Goal: Task Accomplishment & Management: Use online tool/utility

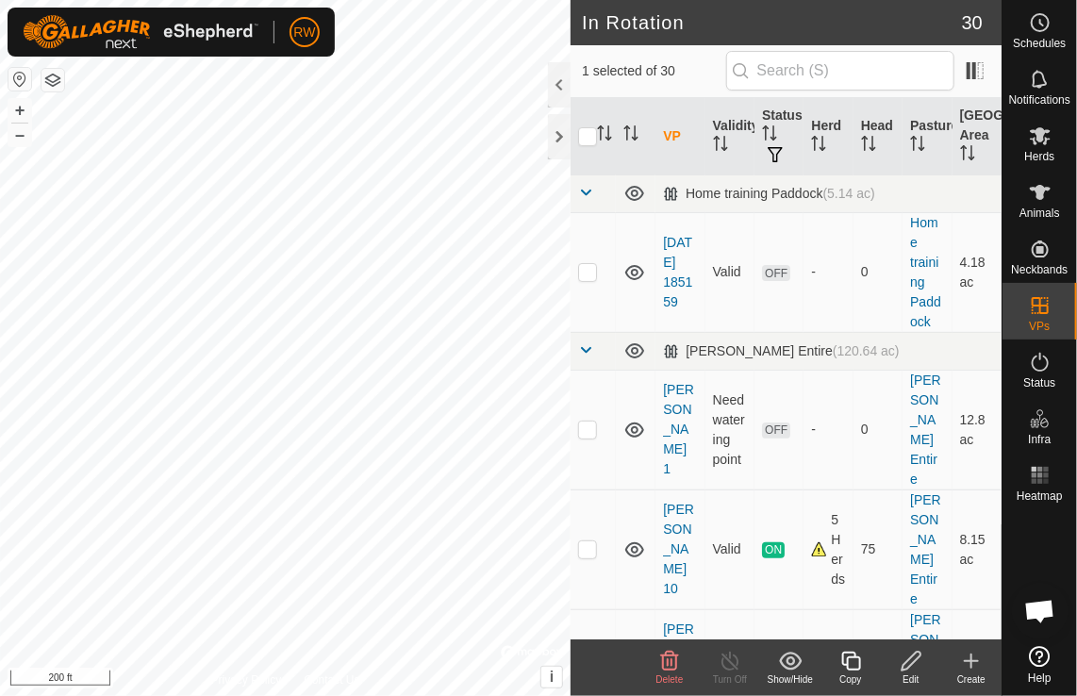
click at [917, 655] on icon at bounding box center [912, 661] width 24 height 23
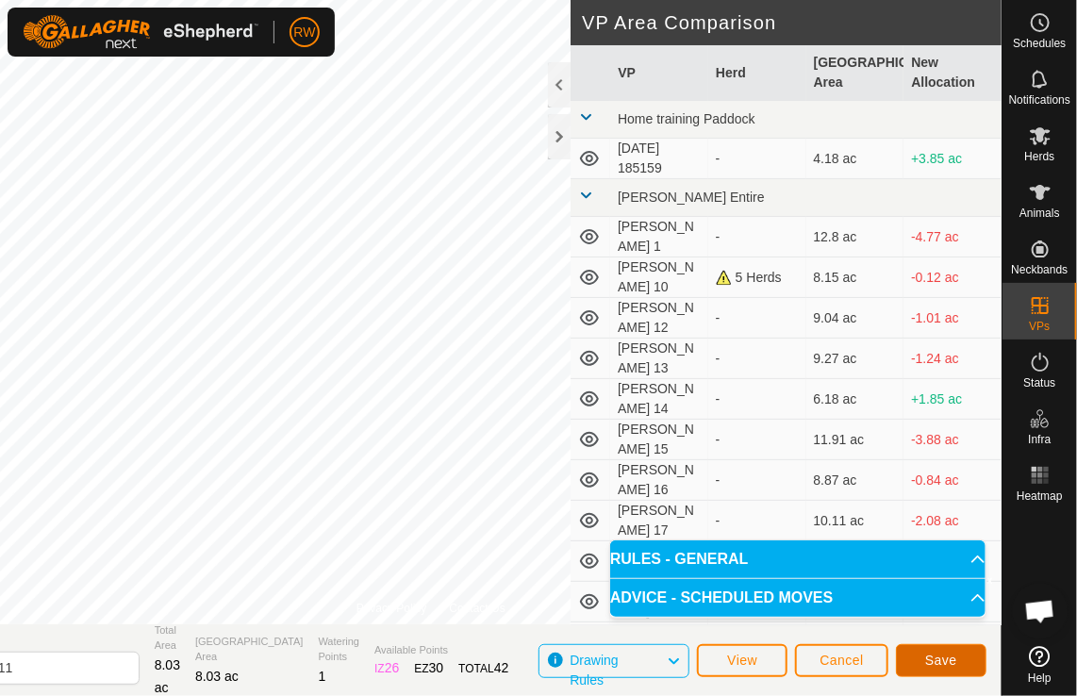
click at [951, 661] on span "Save" at bounding box center [941, 660] width 32 height 15
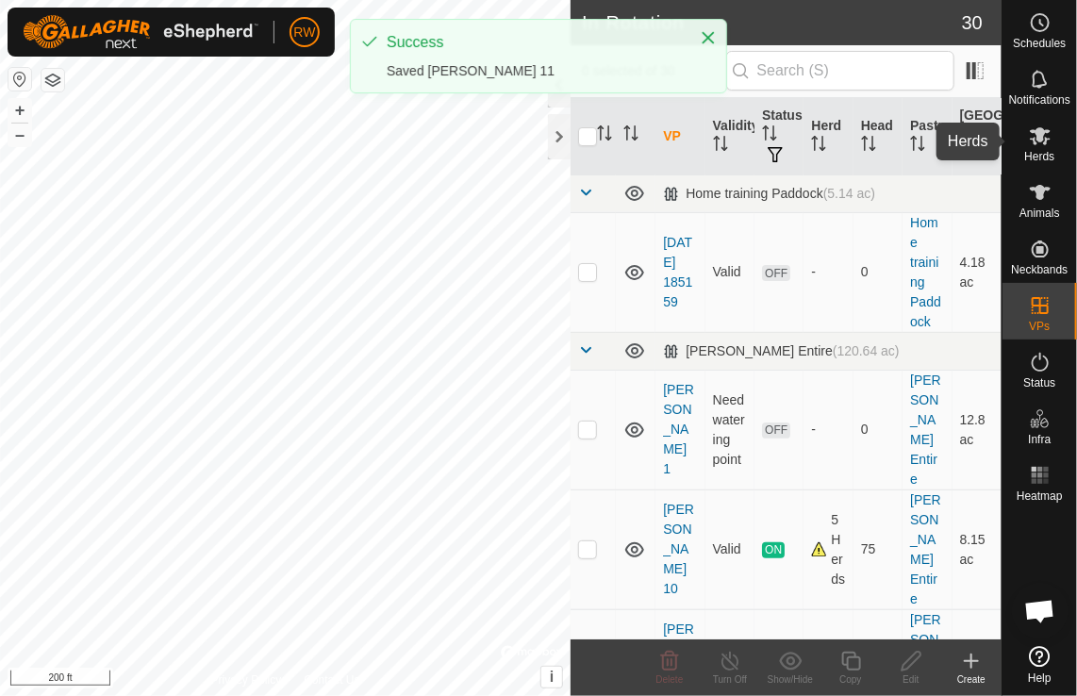
click at [1041, 153] on span "Herds" at bounding box center [1039, 156] width 30 height 11
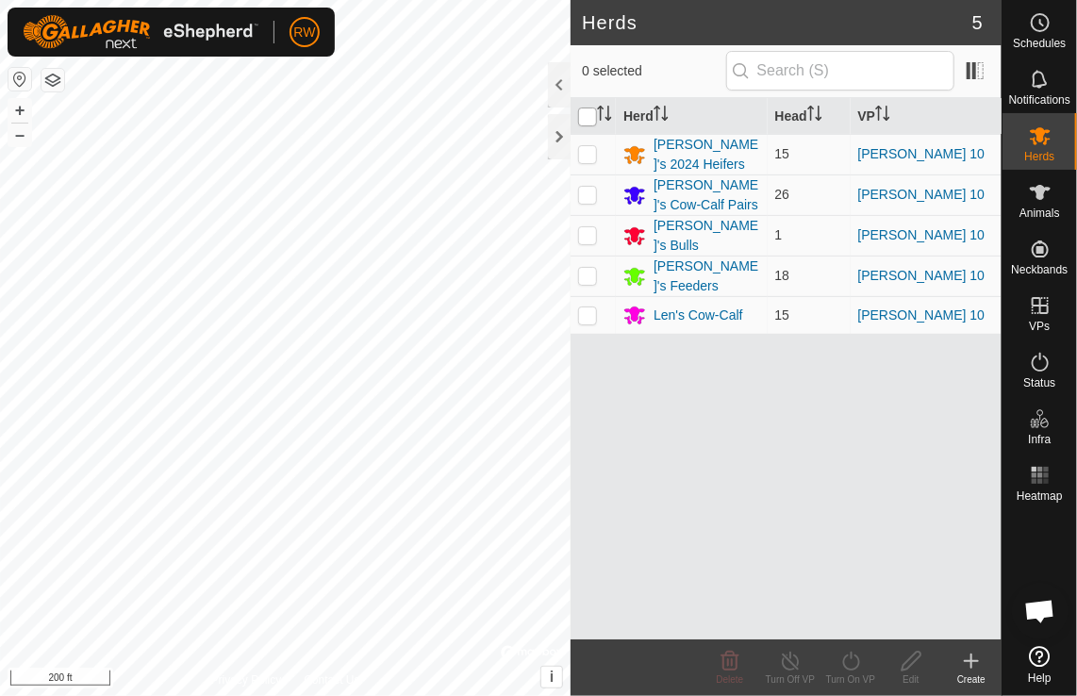
click at [587, 115] on input "checkbox" at bounding box center [587, 117] width 19 height 19
checkbox input "true"
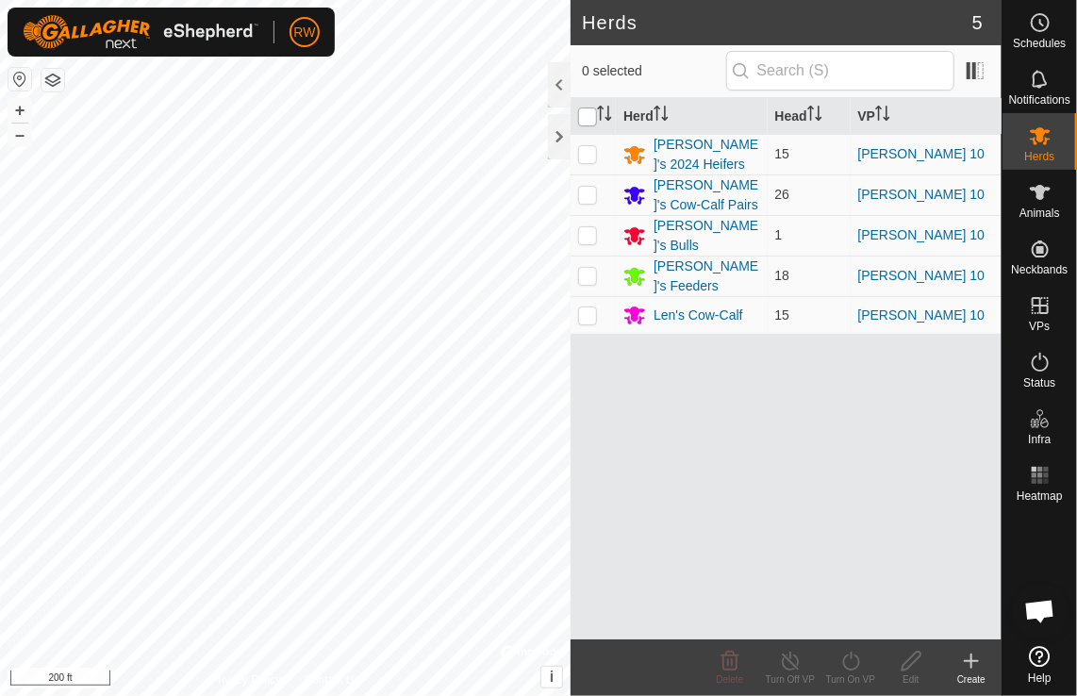
checkbox input "true"
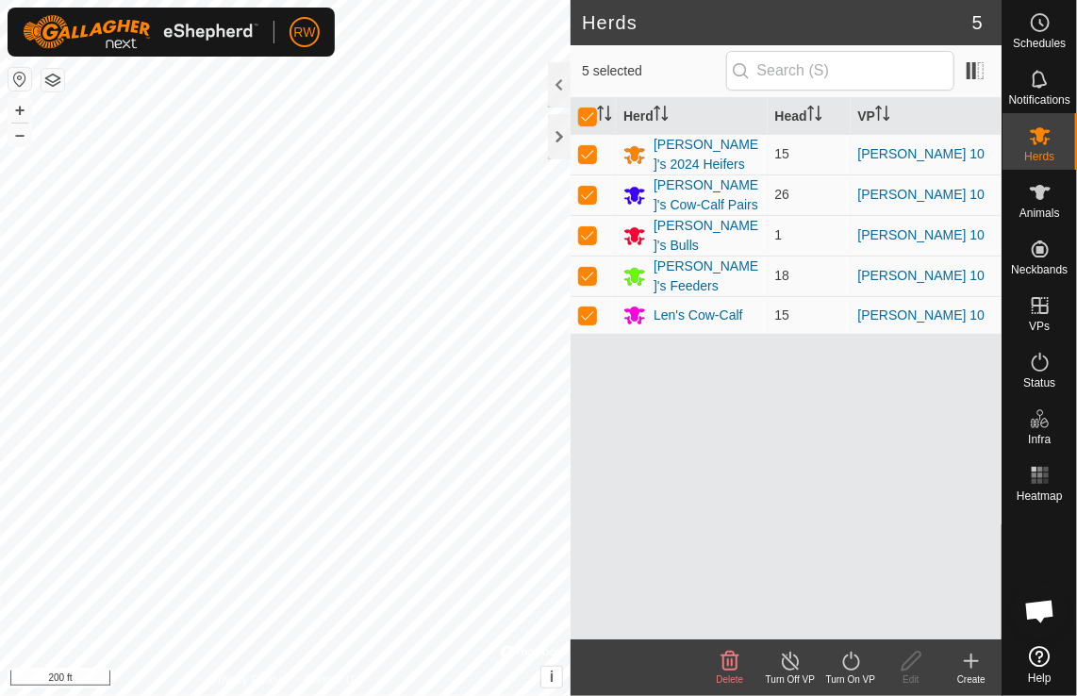
click at [856, 665] on icon at bounding box center [851, 661] width 24 height 23
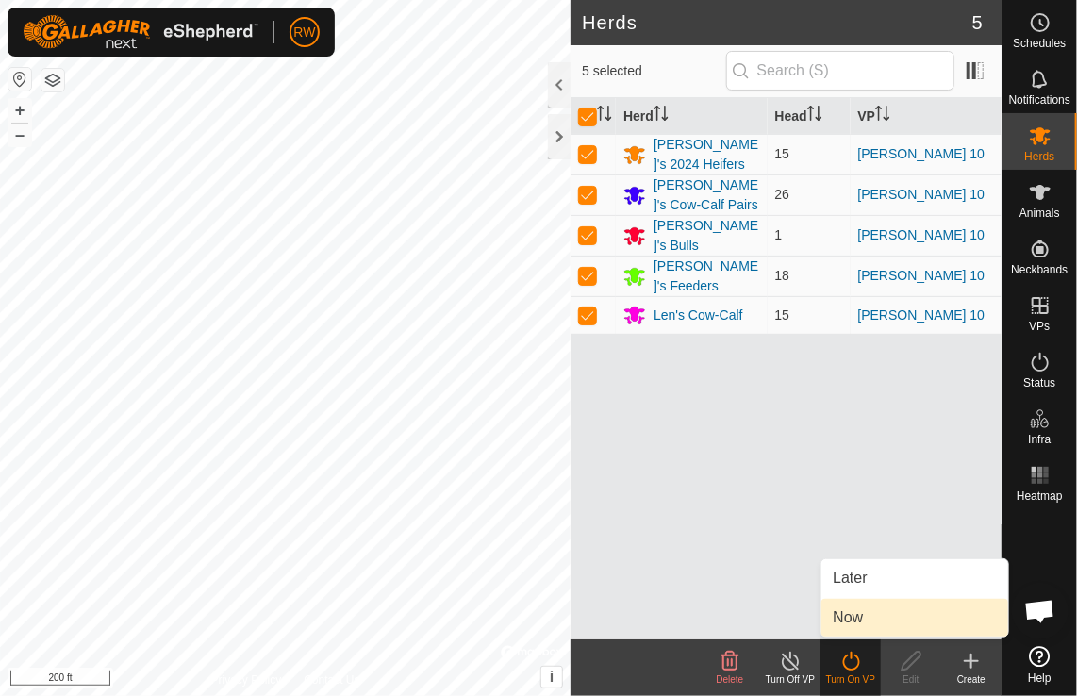
click at [871, 622] on link "Now" at bounding box center [914, 618] width 187 height 38
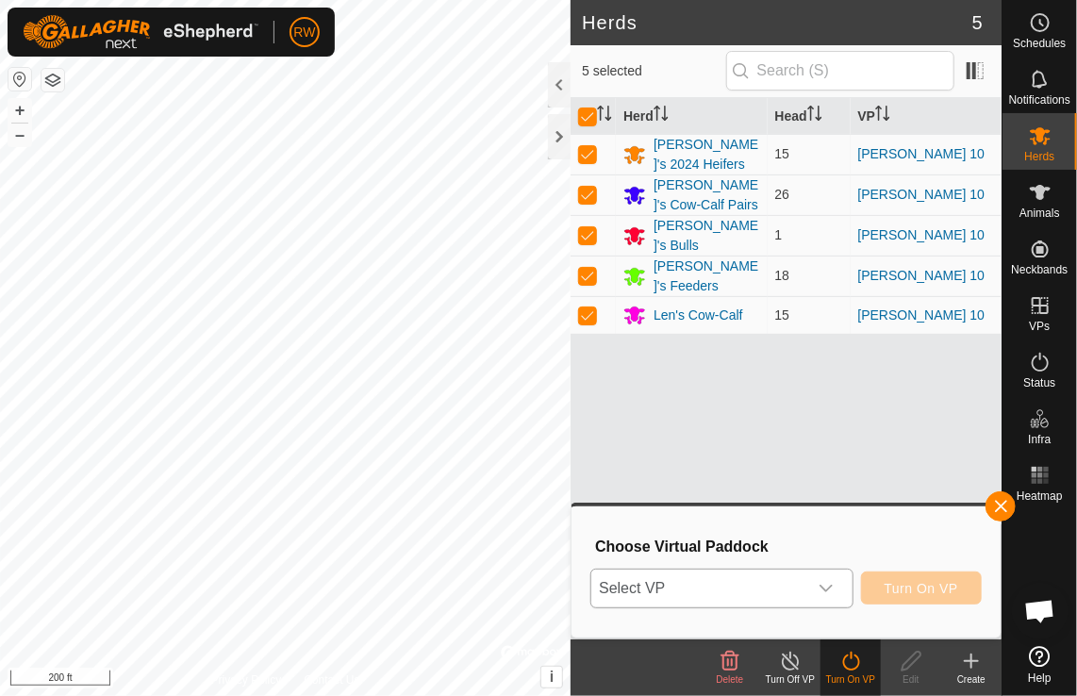
click at [827, 579] on div "dropdown trigger" at bounding box center [826, 589] width 38 height 38
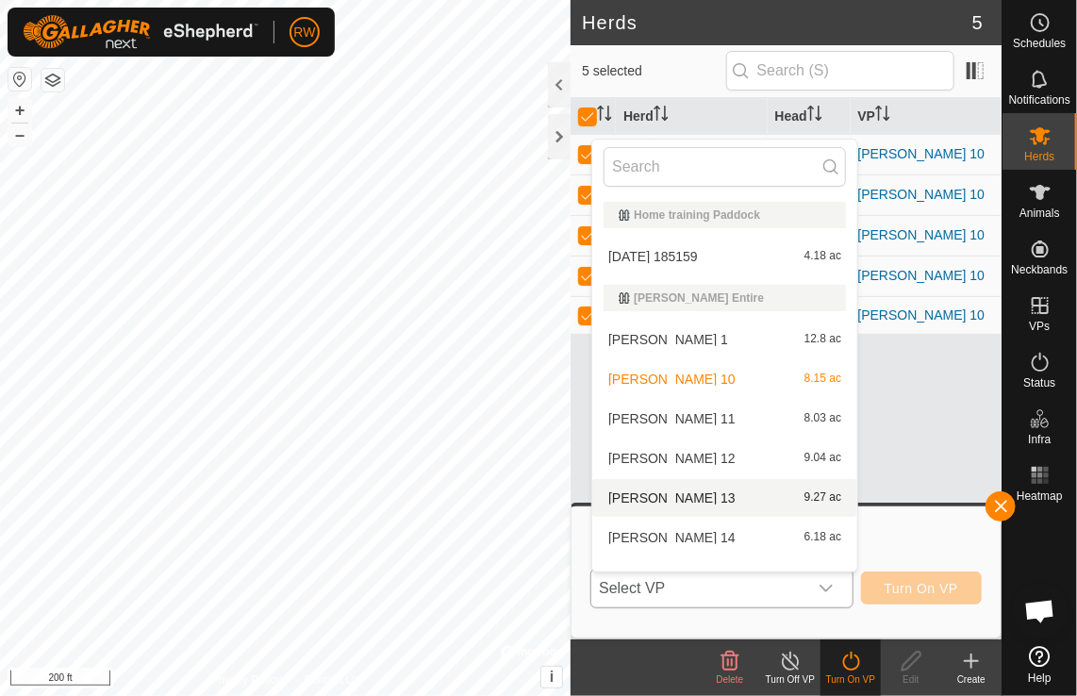
scroll to position [25, 0]
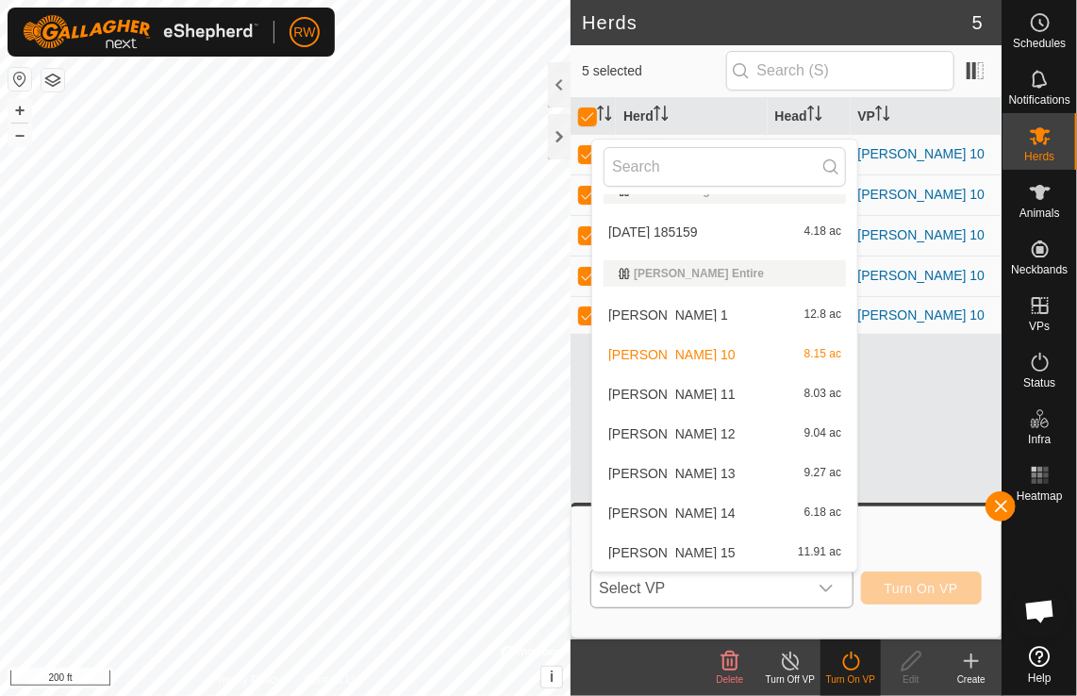
click at [697, 401] on li "[PERSON_NAME] 11 8.03 ac" at bounding box center [724, 394] width 265 height 38
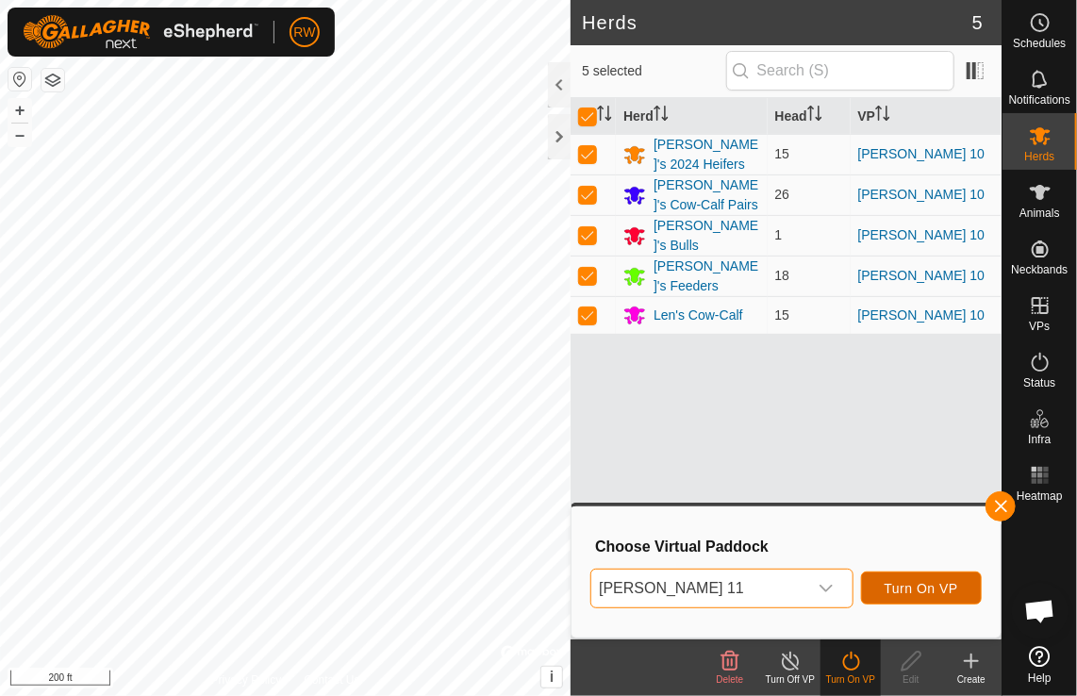
click at [932, 587] on span "Turn On VP" at bounding box center [922, 588] width 74 height 15
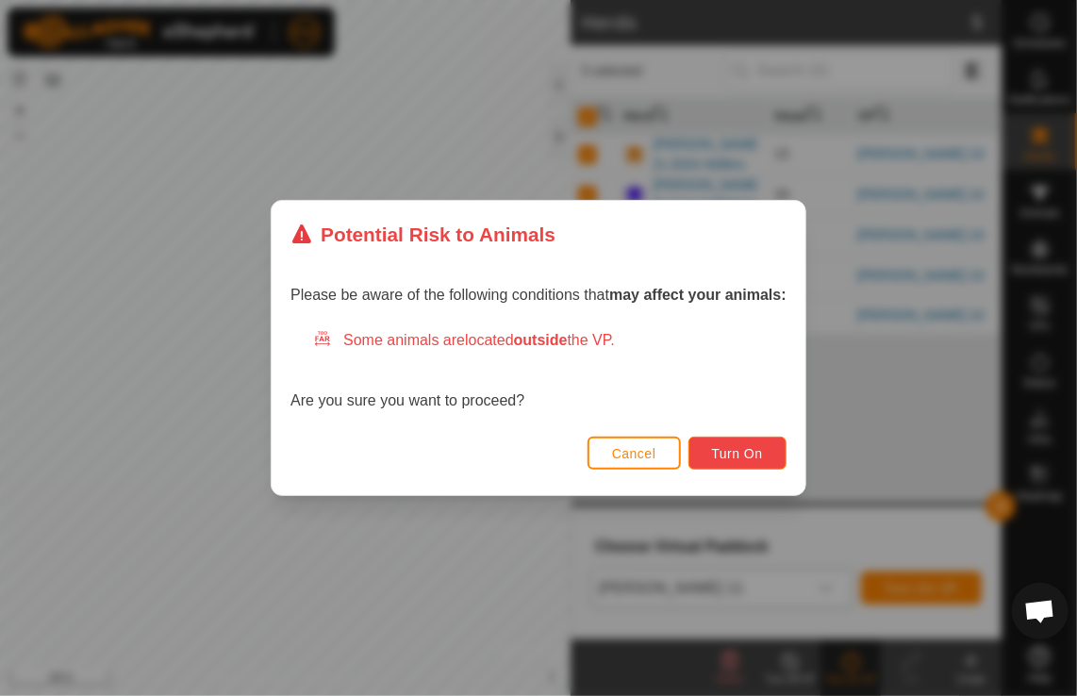
click at [743, 458] on span "Turn On" at bounding box center [737, 453] width 51 height 15
